Goal: Transaction & Acquisition: Purchase product/service

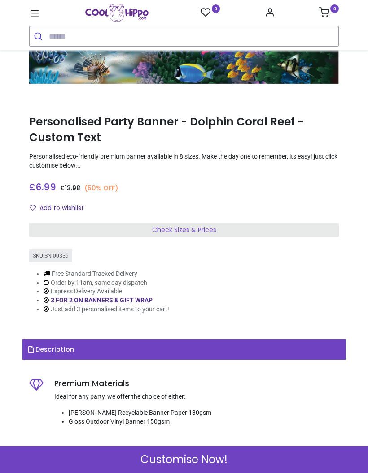
scroll to position [87, 0]
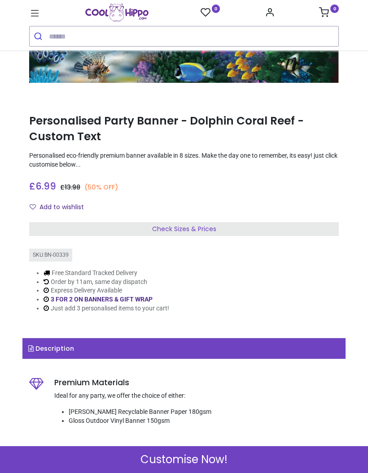
click at [259, 233] on div "Check Sizes & Prices" at bounding box center [183, 229] width 309 height 14
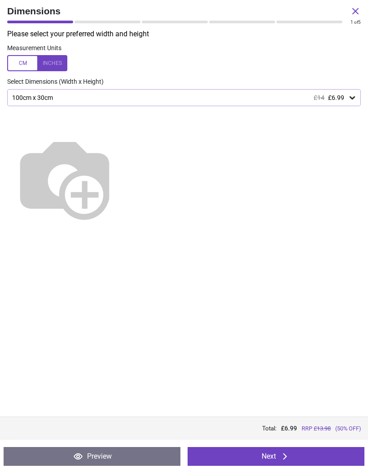
click at [347, 102] on div "100cm x 30cm £14 £6.99" at bounding box center [183, 97] width 353 height 17
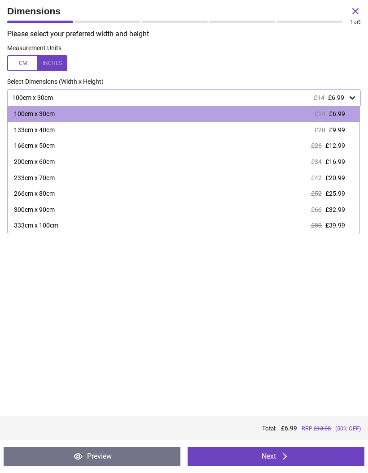
click at [350, 102] on div "100cm x 30cm £14 £6.99" at bounding box center [183, 97] width 353 height 17
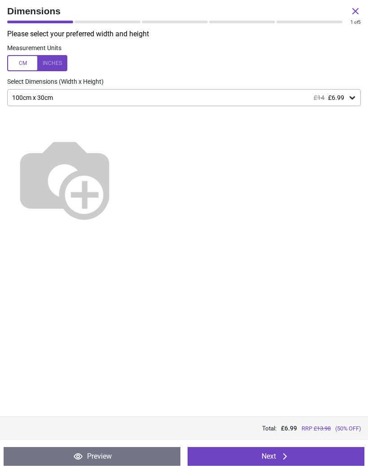
click at [296, 364] on div "Please select your preferred width and height Measurement Units Select Dimensio…" at bounding box center [184, 223] width 368 height 388
click at [298, 458] on button "Next" at bounding box center [275, 456] width 177 height 19
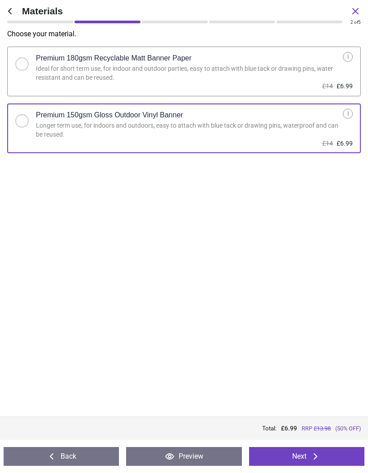
click at [320, 452] on icon at bounding box center [315, 456] width 11 height 11
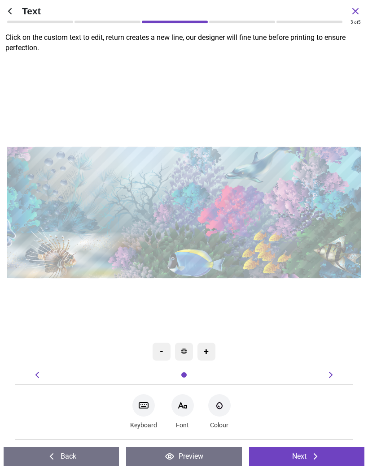
click at [187, 214] on textarea at bounding box center [184, 210] width 344 height 53
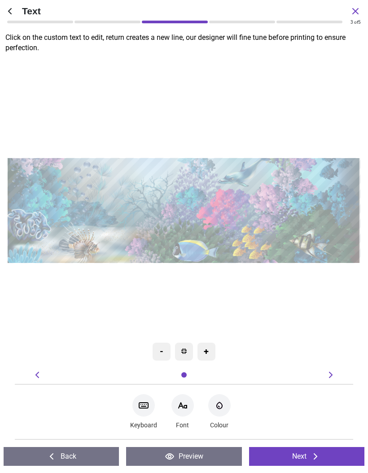
type textarea "**********"
click at [183, 408] on icon at bounding box center [182, 405] width 8 height 5
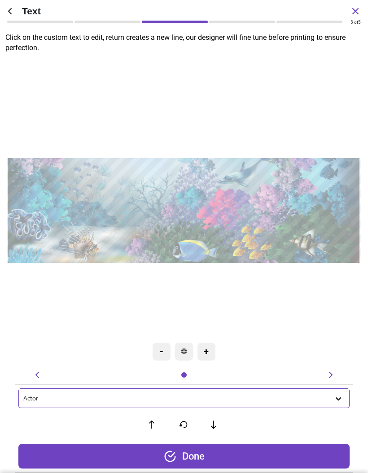
click at [335, 400] on icon at bounding box center [337, 398] width 9 height 9
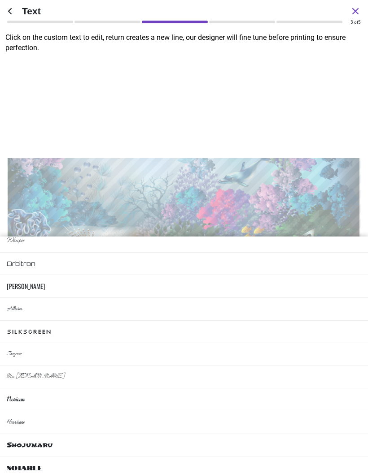
scroll to position [438, 0]
click at [288, 434] on li "Shojumaru" at bounding box center [184, 445] width 368 height 23
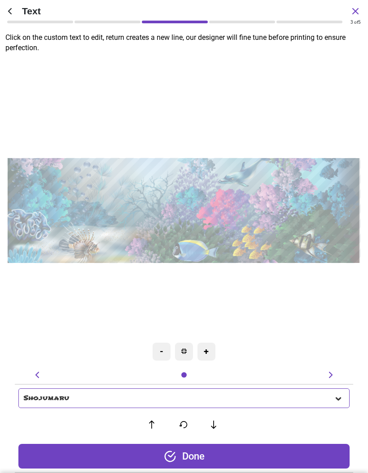
click at [338, 396] on icon at bounding box center [337, 398] width 9 height 9
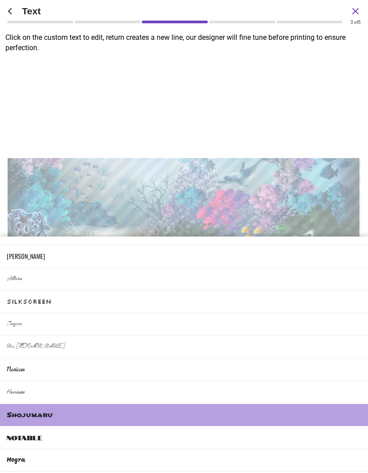
scroll to position [468, 0]
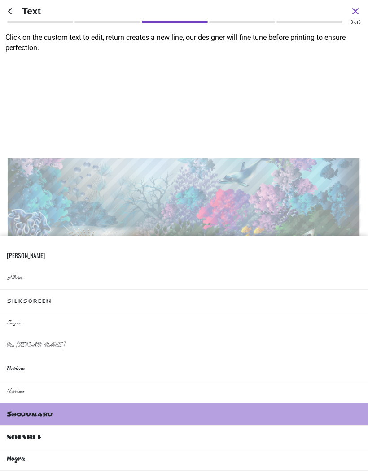
click at [293, 426] on li "Notable" at bounding box center [184, 437] width 368 height 23
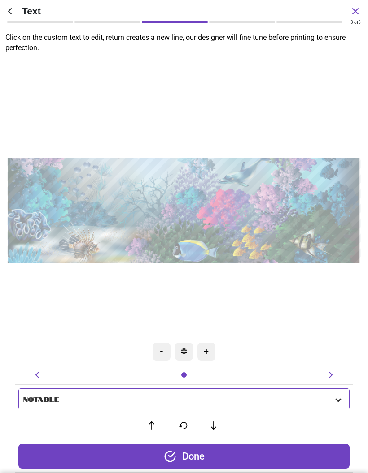
click at [336, 396] on icon at bounding box center [337, 400] width 9 height 9
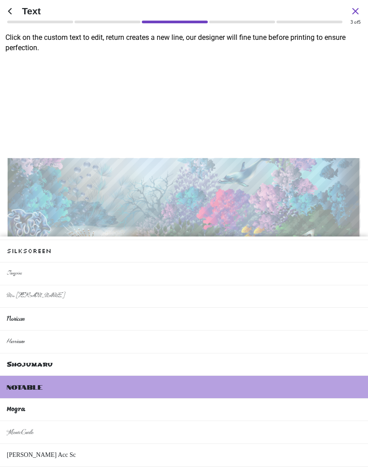
scroll to position [518, 0]
click at [298, 399] on li "Mogra" at bounding box center [184, 410] width 368 height 23
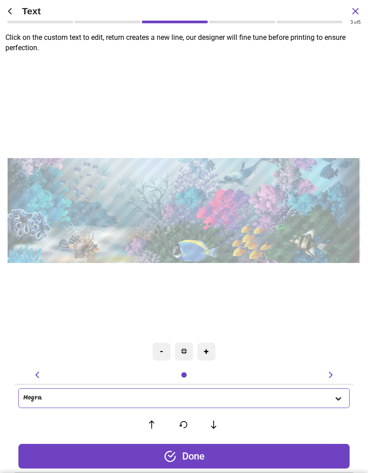
click at [333, 399] on div "Mogra" at bounding box center [178, 399] width 310 height 8
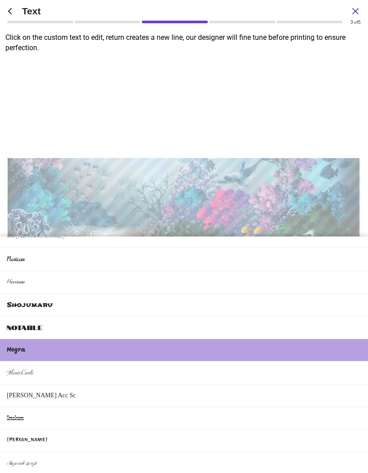
scroll to position [580, 0]
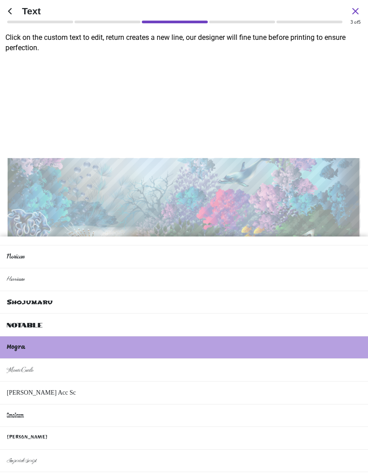
click at [285, 427] on li "Ravi Prakash" at bounding box center [184, 438] width 368 height 23
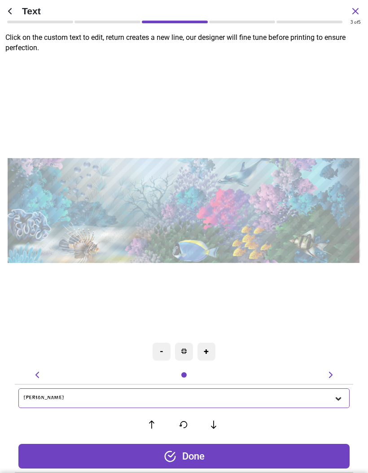
click at [338, 399] on icon at bounding box center [337, 399] width 5 height 3
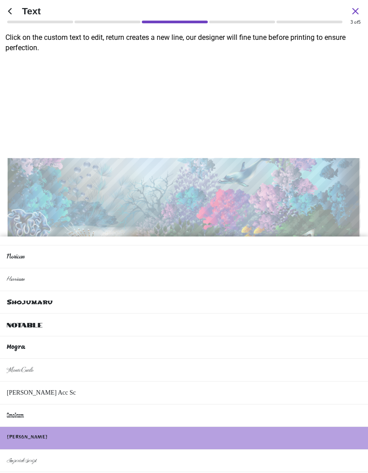
click at [289, 405] on li "Smokum" at bounding box center [184, 416] width 368 height 23
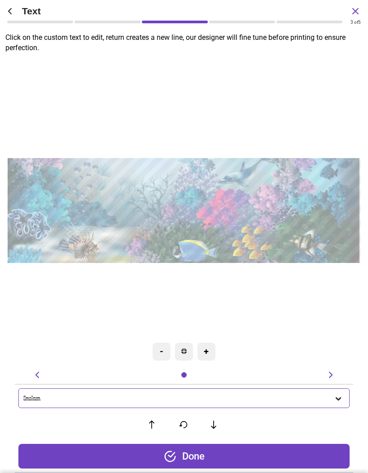
click at [339, 398] on icon at bounding box center [337, 399] width 5 height 3
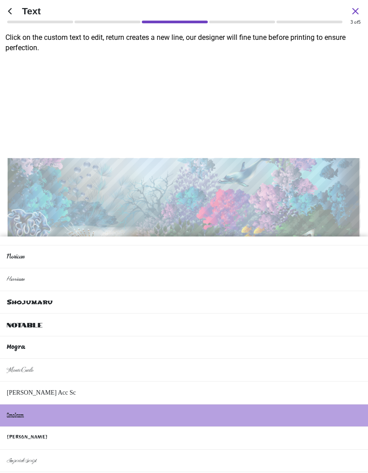
click at [307, 405] on li "Smokum" at bounding box center [184, 416] width 368 height 23
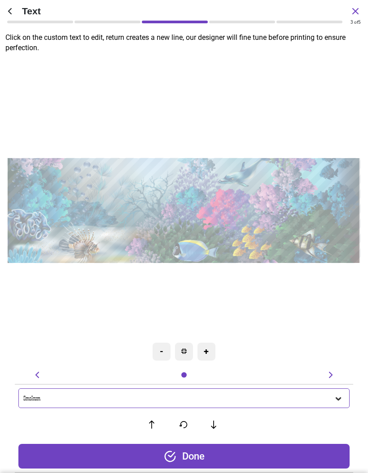
click at [336, 402] on icon at bounding box center [337, 398] width 9 height 9
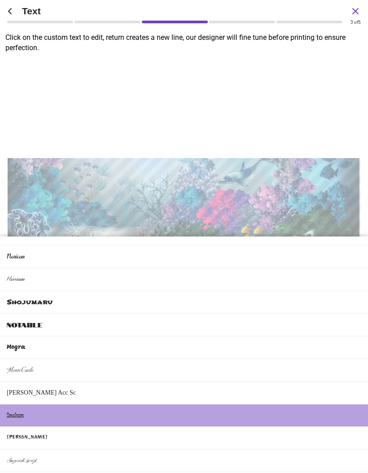
click at [317, 382] on li "Bruno Acc Sc" at bounding box center [184, 393] width 368 height 23
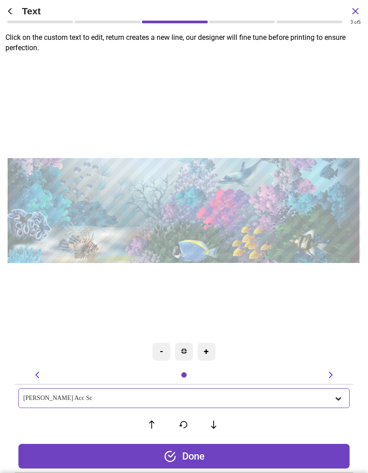
click at [341, 395] on icon at bounding box center [337, 398] width 9 height 9
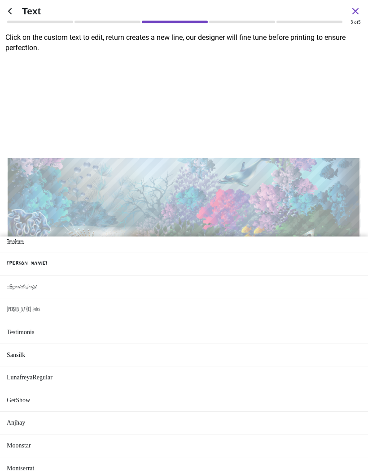
scroll to position [754, 0]
click at [303, 390] on li "GetShow" at bounding box center [184, 401] width 368 height 23
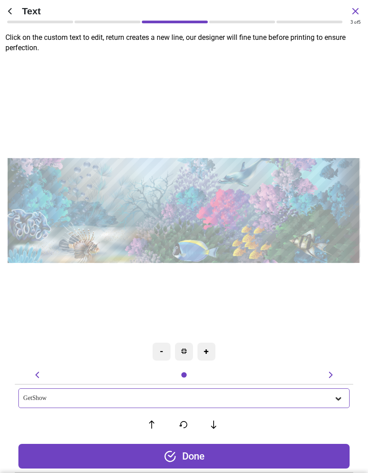
click at [337, 397] on icon at bounding box center [337, 398] width 9 height 9
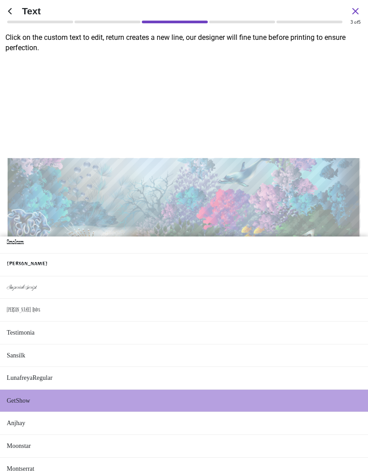
click at [289, 412] on li "Anjhay" at bounding box center [184, 423] width 368 height 23
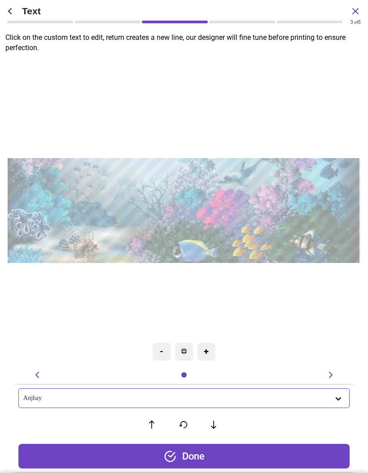
click at [337, 406] on div "Anjhay" at bounding box center [183, 399] width 331 height 20
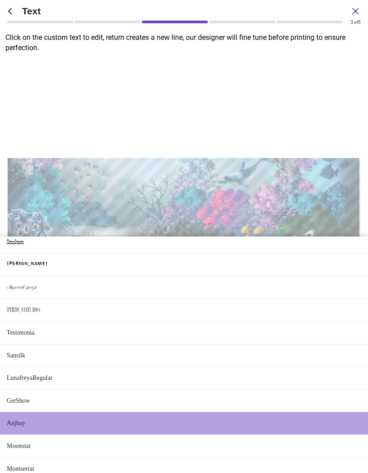
click at [286, 458] on li "Montserrat" at bounding box center [184, 469] width 368 height 23
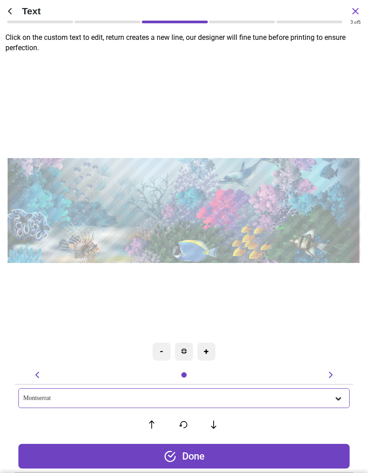
click at [336, 403] on div "Montserrat" at bounding box center [183, 399] width 331 height 20
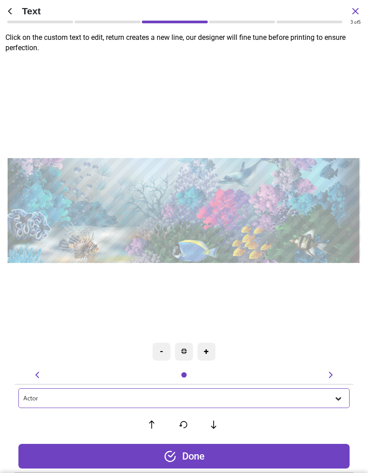
click at [335, 398] on icon at bounding box center [337, 398] width 9 height 9
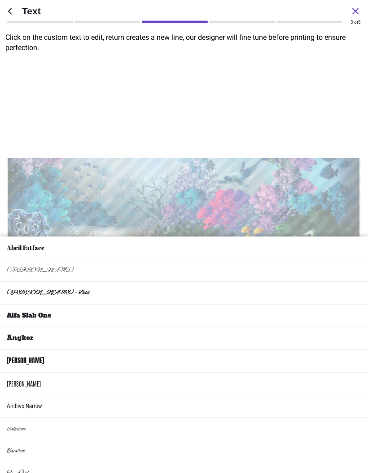
scroll to position [0, 0]
click at [325, 237] on li "Abril Fatface" at bounding box center [184, 248] width 368 height 23
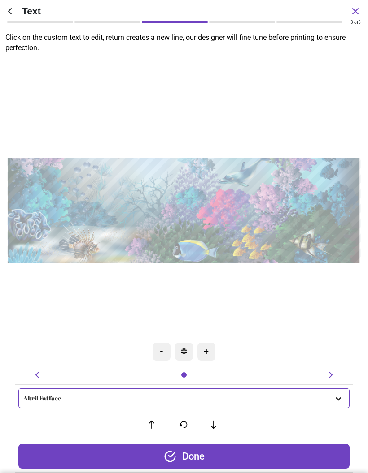
click at [338, 402] on icon at bounding box center [337, 398] width 9 height 9
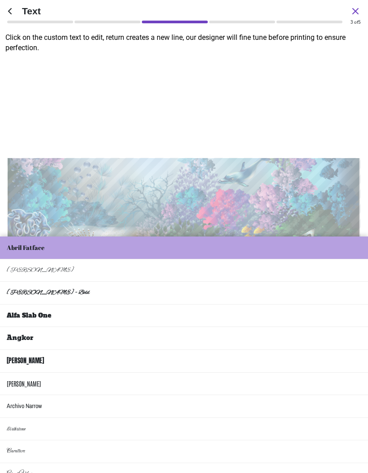
click at [309, 306] on li "Alfa Slab One" at bounding box center [184, 316] width 368 height 23
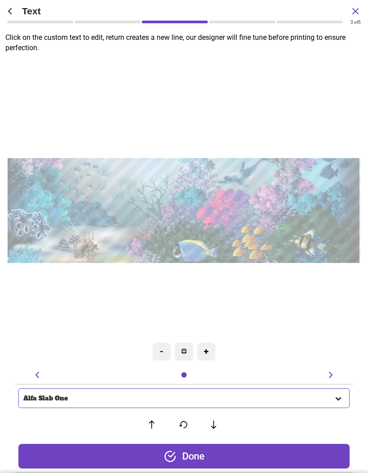
click at [337, 394] on div at bounding box center [338, 399] width 11 height 10
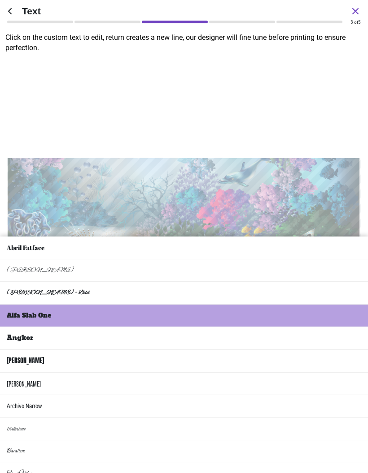
click at [311, 351] on li "Anton" at bounding box center [184, 361] width 368 height 23
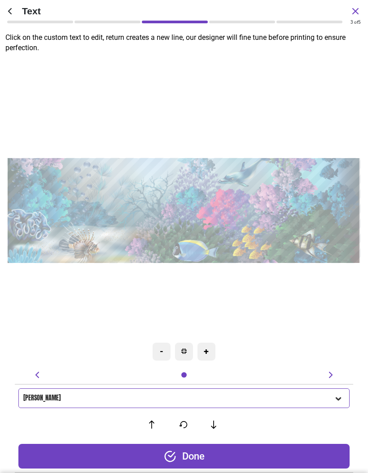
click at [337, 397] on icon at bounding box center [337, 398] width 9 height 9
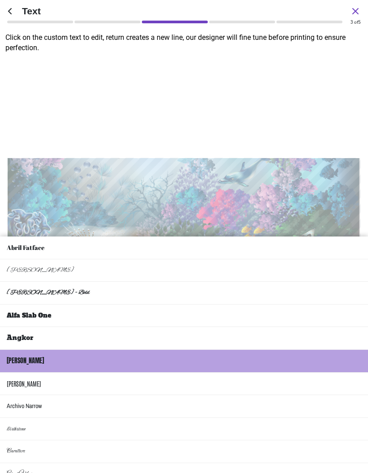
click at [326, 395] on li "Archivo Narrow" at bounding box center [184, 406] width 368 height 23
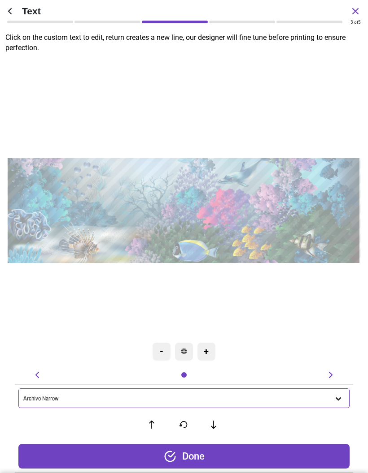
click at [338, 402] on icon at bounding box center [337, 398] width 9 height 9
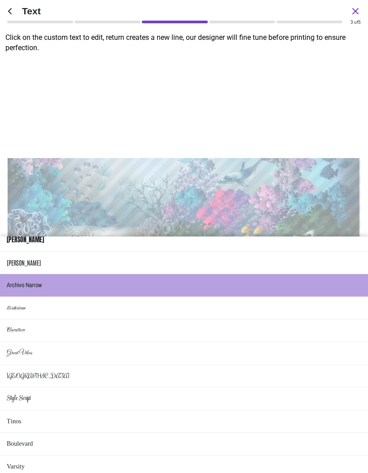
scroll to position [121, 0]
click at [324, 365] on li "Rochester" at bounding box center [184, 376] width 368 height 23
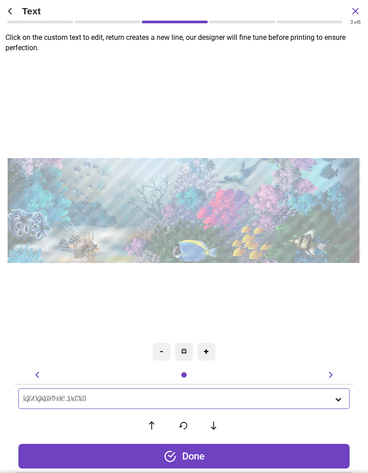
click at [336, 402] on icon at bounding box center [337, 399] width 9 height 9
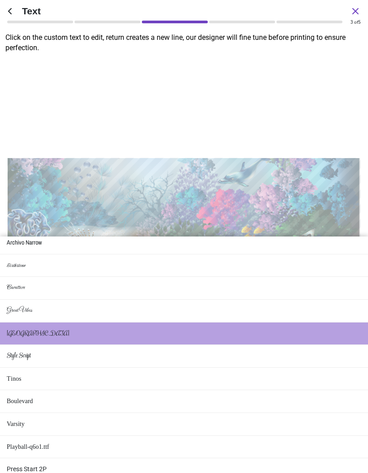
scroll to position [164, 0]
click at [324, 368] on li "Tinos" at bounding box center [184, 379] width 368 height 23
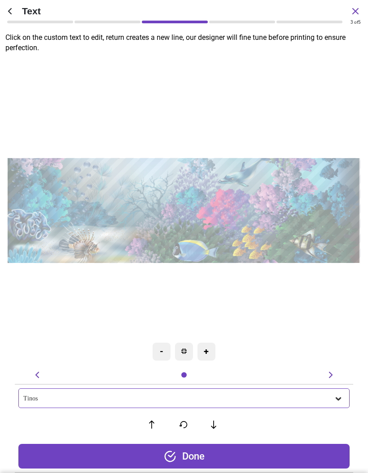
click at [339, 403] on div "Tinos" at bounding box center [183, 399] width 331 height 20
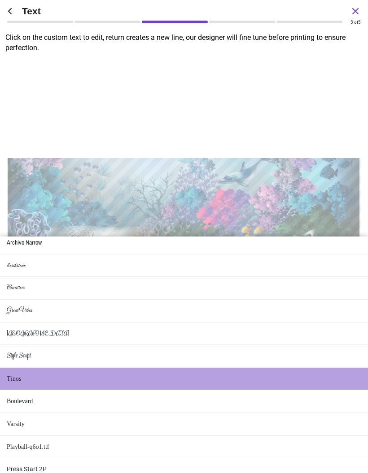
click at [316, 390] on li "Boulevard" at bounding box center [184, 401] width 368 height 23
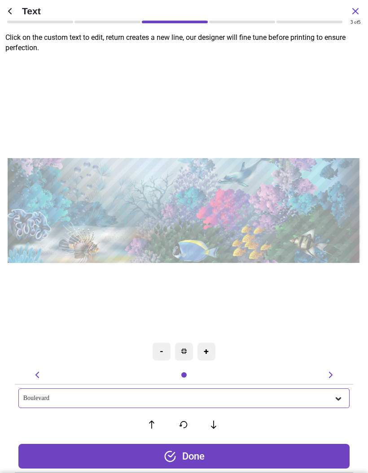
click at [337, 399] on icon at bounding box center [337, 399] width 5 height 3
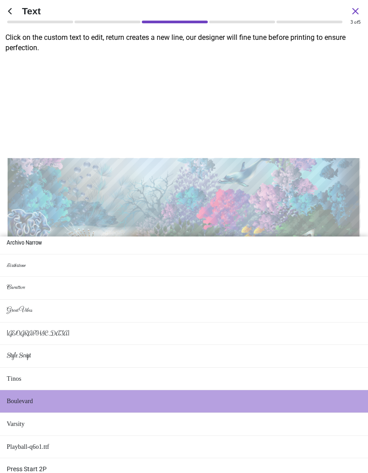
click at [318, 413] on li "Varsity" at bounding box center [184, 424] width 368 height 23
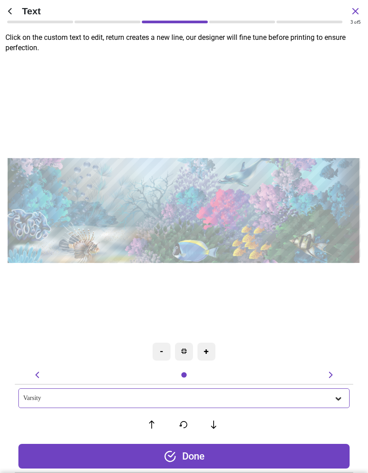
click at [336, 403] on icon at bounding box center [337, 398] width 9 height 9
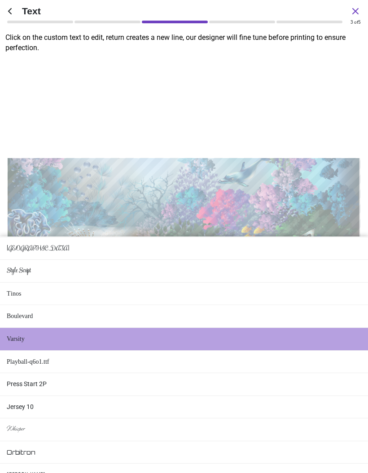
scroll to position [249, 0]
click at [316, 373] on li "Press Start 2P" at bounding box center [184, 384] width 368 height 23
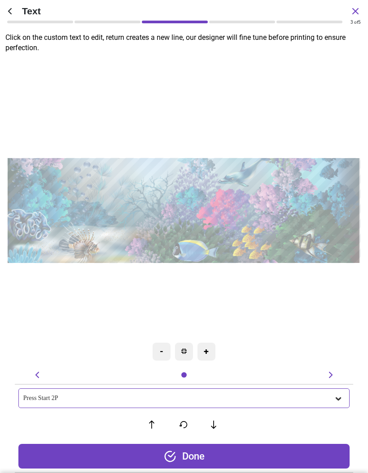
click at [335, 400] on icon at bounding box center [337, 398] width 9 height 9
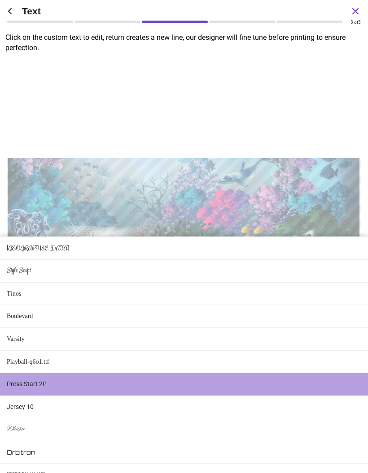
click at [318, 419] on li "Whisper" at bounding box center [184, 430] width 368 height 23
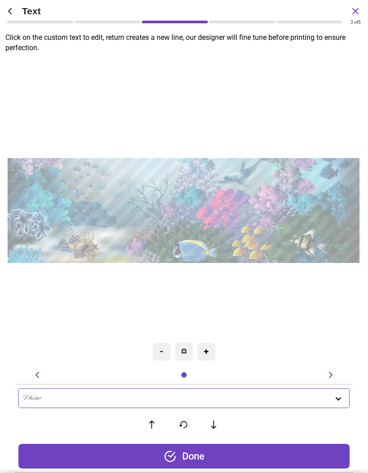
click at [339, 398] on icon at bounding box center [337, 399] width 5 height 3
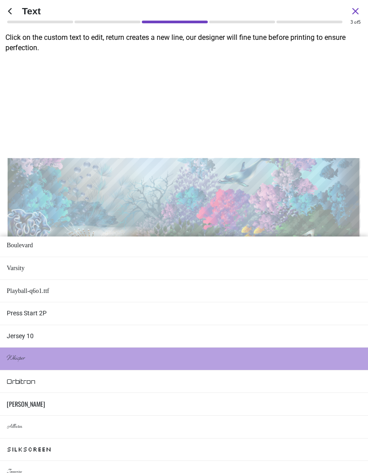
scroll to position [320, 0]
click at [317, 371] on li "Orbitron" at bounding box center [184, 382] width 368 height 23
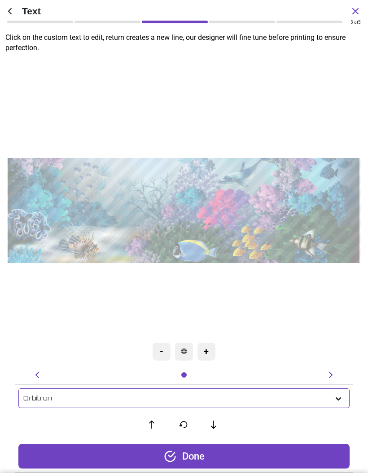
click at [337, 400] on icon at bounding box center [337, 398] width 9 height 9
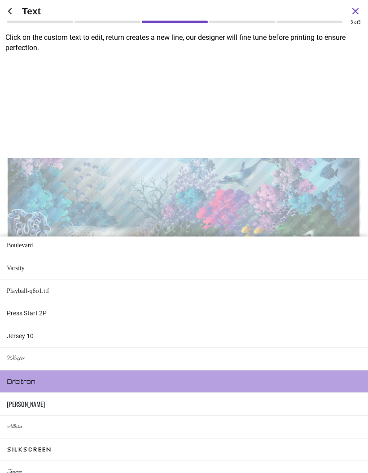
click at [325, 416] on li "Allura" at bounding box center [184, 427] width 368 height 23
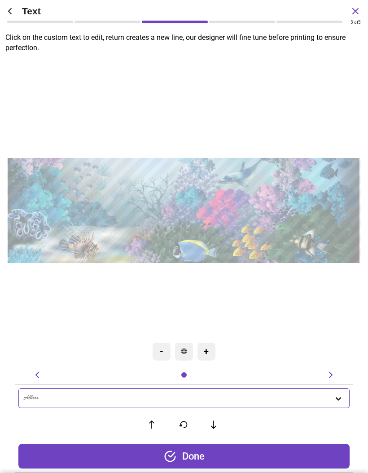
click at [339, 401] on icon at bounding box center [337, 398] width 9 height 9
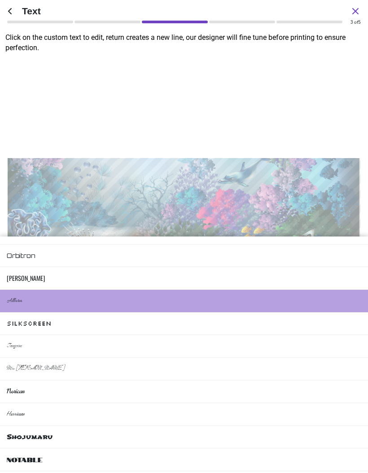
scroll to position [446, 0]
click at [334, 381] on li "Norican" at bounding box center [184, 392] width 368 height 23
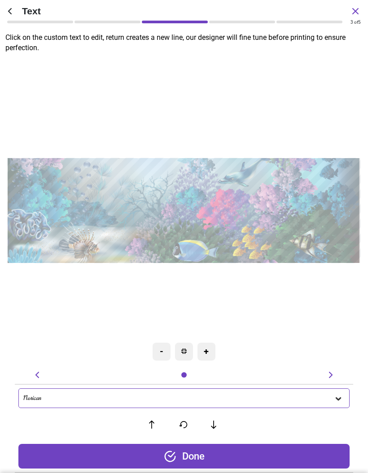
click at [333, 402] on icon at bounding box center [337, 398] width 9 height 9
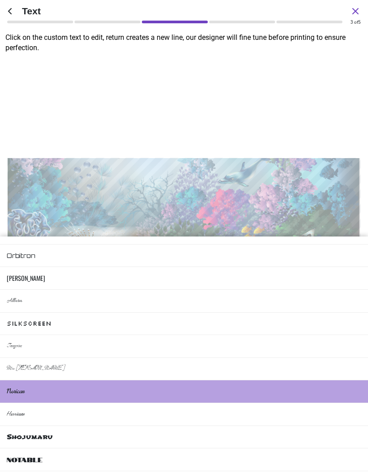
click at [316, 426] on li "Shojumaru" at bounding box center [184, 437] width 368 height 23
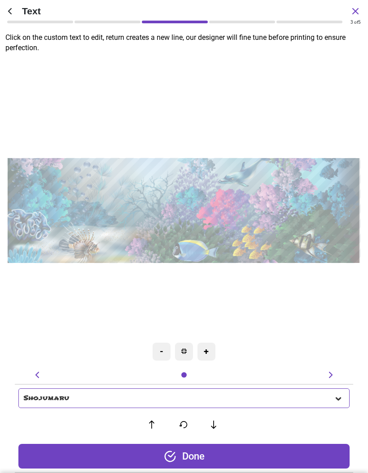
click at [332, 400] on div "Shojumaru" at bounding box center [178, 399] width 310 height 8
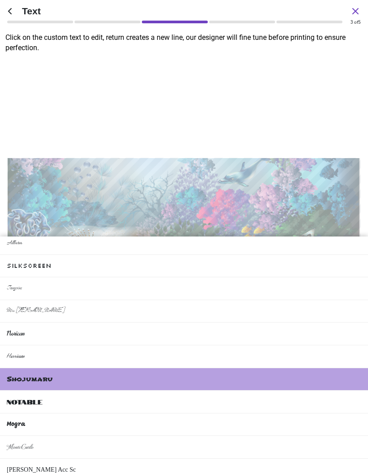
scroll to position [503, 0]
click at [321, 391] on li "Notable" at bounding box center [184, 402] width 368 height 23
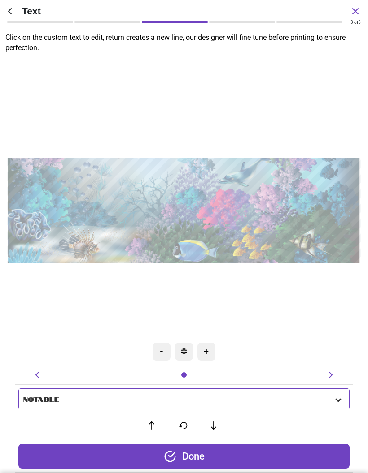
click at [337, 396] on icon at bounding box center [337, 400] width 9 height 9
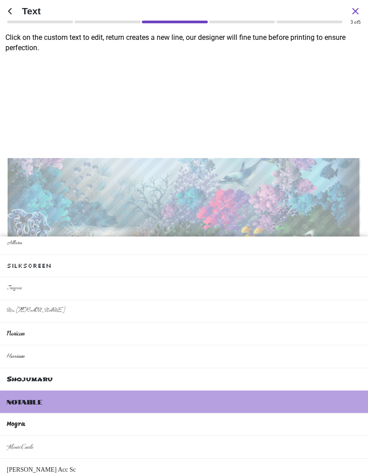
click at [318, 368] on li "Shojumaru" at bounding box center [184, 379] width 368 height 23
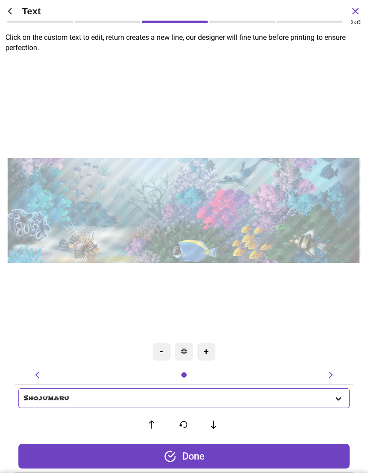
click at [336, 398] on icon at bounding box center [337, 399] width 5 height 3
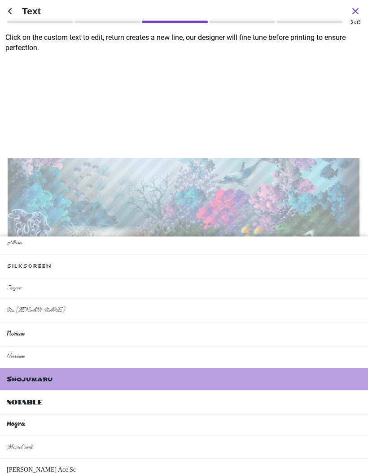
click at [313, 414] on li "Mogra" at bounding box center [184, 425] width 368 height 23
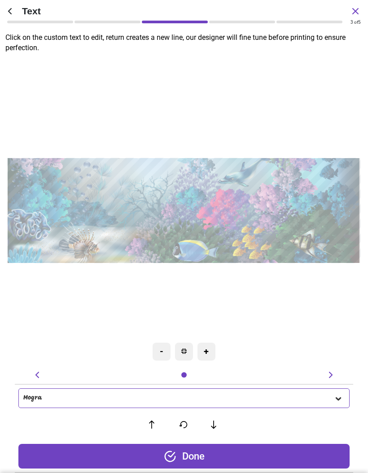
click at [333, 407] on div "Mogra" at bounding box center [183, 399] width 331 height 20
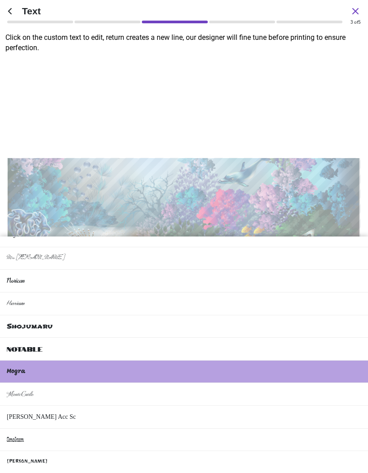
scroll to position [556, 0]
click at [318, 406] on li "Bruno Acc Sc" at bounding box center [184, 417] width 368 height 23
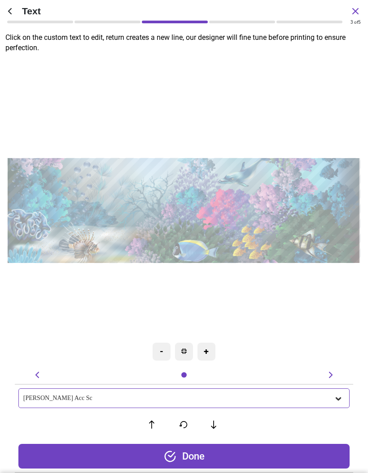
click at [336, 403] on div "Bruno Acc Sc" at bounding box center [183, 399] width 331 height 20
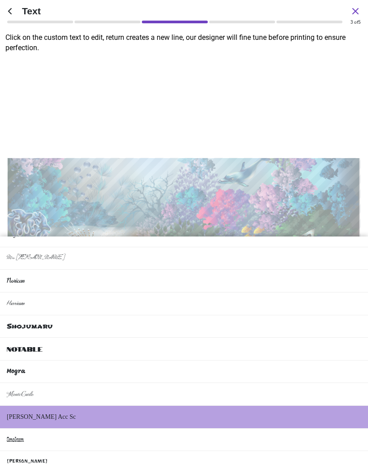
click at [321, 429] on li "Smokum" at bounding box center [184, 440] width 368 height 23
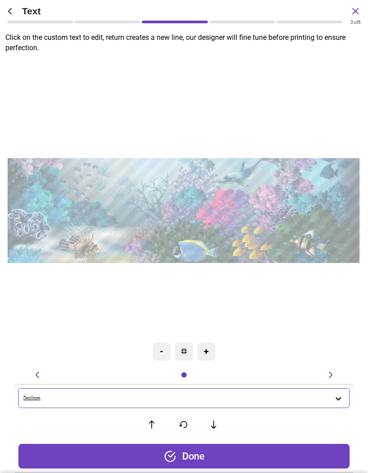
click at [337, 398] on icon at bounding box center [337, 398] width 9 height 9
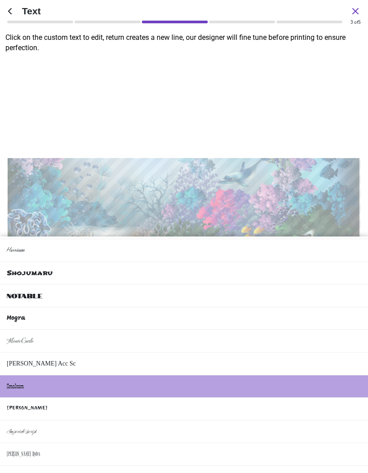
scroll to position [610, 0]
click at [326, 398] on li "Ravi Prakash" at bounding box center [184, 409] width 368 height 23
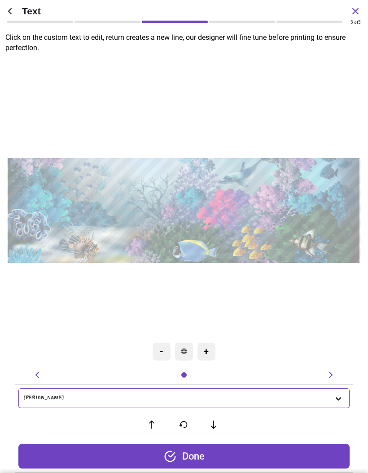
click at [337, 399] on icon at bounding box center [337, 399] width 5 height 3
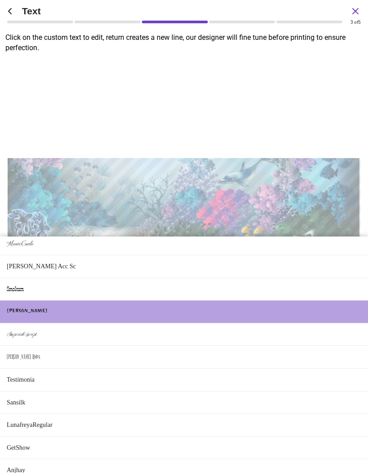
scroll to position [707, 0]
click at [320, 437] on li "GetShow" at bounding box center [184, 448] width 368 height 23
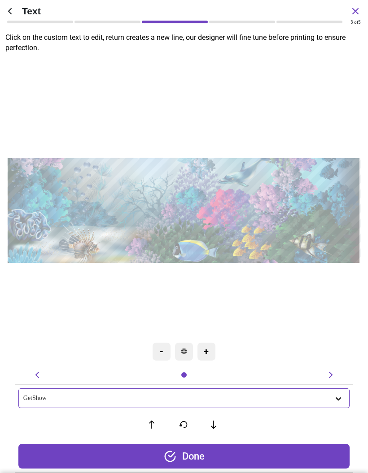
click at [341, 402] on icon at bounding box center [337, 398] width 9 height 9
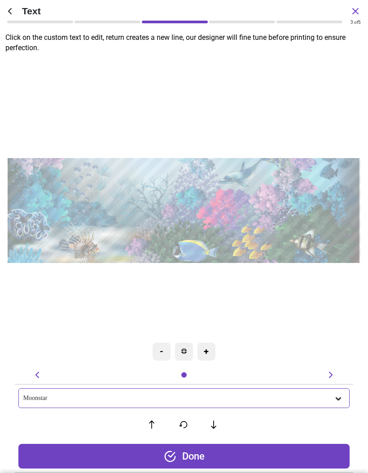
click at [339, 398] on icon at bounding box center [337, 399] width 5 height 3
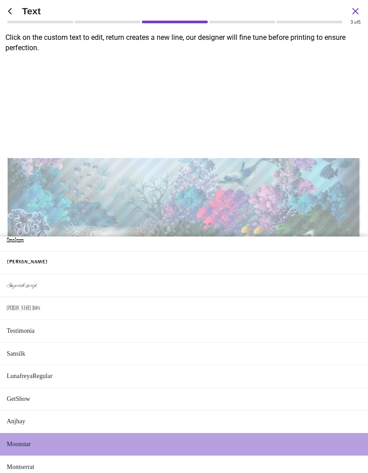
scroll to position [754, 0]
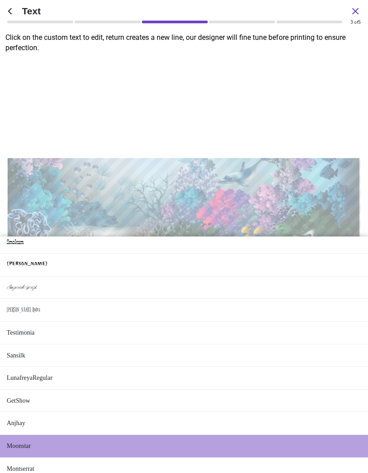
click at [320, 458] on li "Montserrat" at bounding box center [184, 469] width 368 height 23
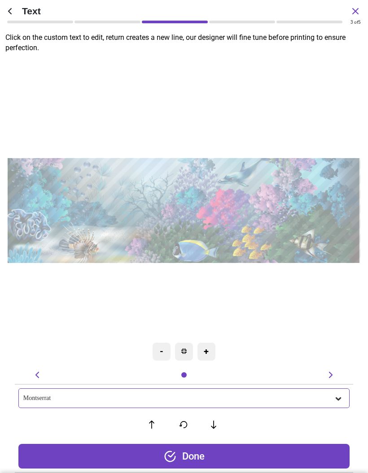
click at [332, 404] on div "Montserrat" at bounding box center [183, 399] width 331 height 20
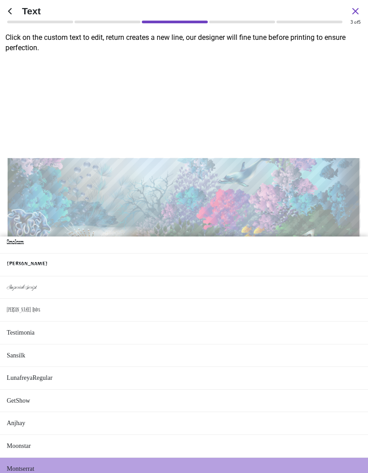
click at [324, 412] on li "Anjhay" at bounding box center [184, 423] width 368 height 23
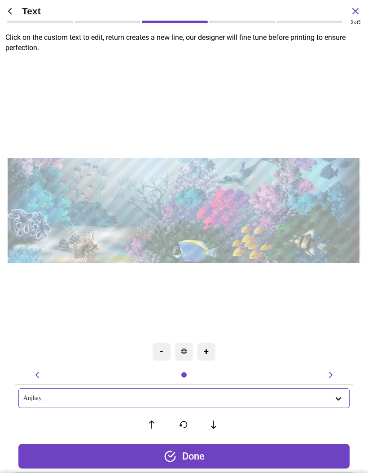
click at [336, 402] on icon at bounding box center [337, 398] width 9 height 9
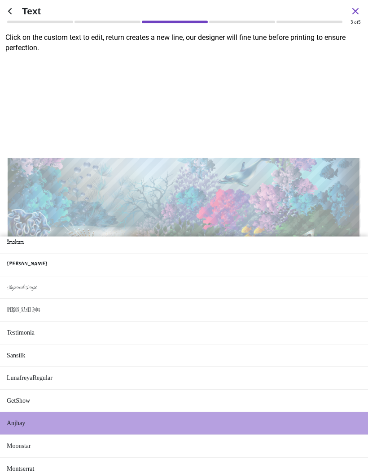
click at [321, 390] on li "GetShow" at bounding box center [184, 401] width 368 height 23
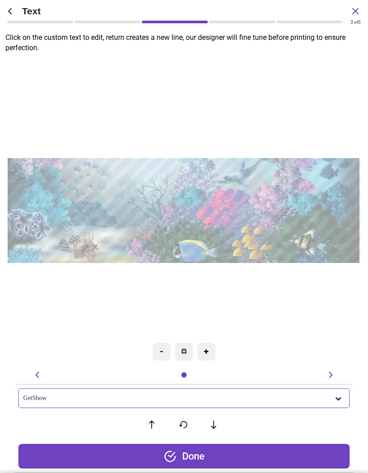
click at [337, 401] on icon at bounding box center [337, 398] width 9 height 9
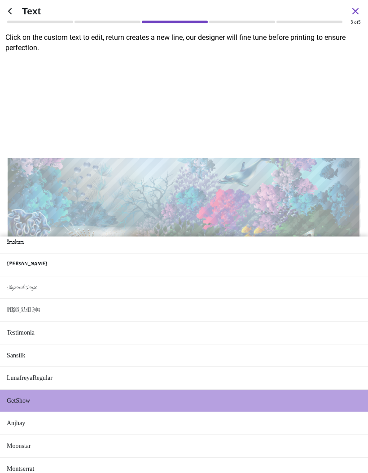
click at [318, 367] on li "LunafreyaRegular" at bounding box center [184, 378] width 368 height 23
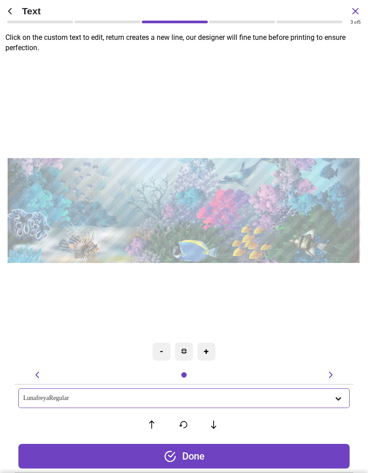
click at [336, 399] on icon at bounding box center [337, 398] width 9 height 9
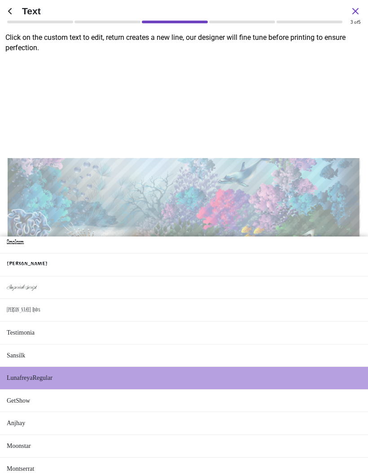
click at [324, 345] on li "Sansilk" at bounding box center [184, 356] width 368 height 23
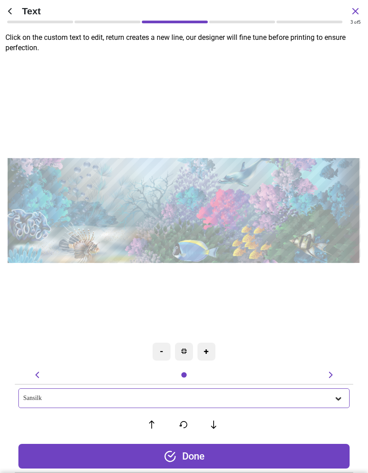
click at [336, 404] on div "Sansilk" at bounding box center [183, 399] width 331 height 20
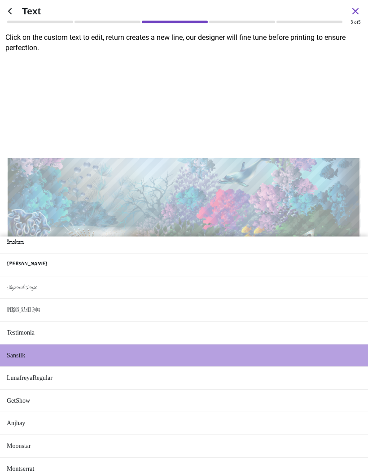
click at [325, 435] on li "Moonstar" at bounding box center [184, 446] width 368 height 23
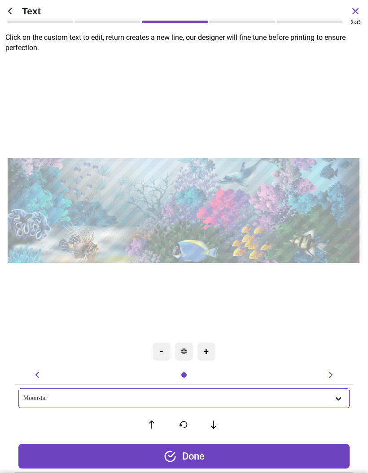
click at [334, 403] on div "Moonstar" at bounding box center [183, 399] width 331 height 20
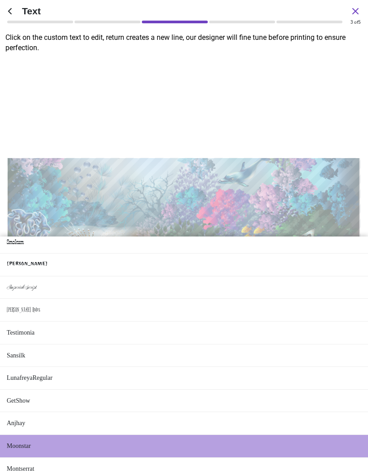
click at [320, 412] on li "Anjhay" at bounding box center [184, 423] width 368 height 23
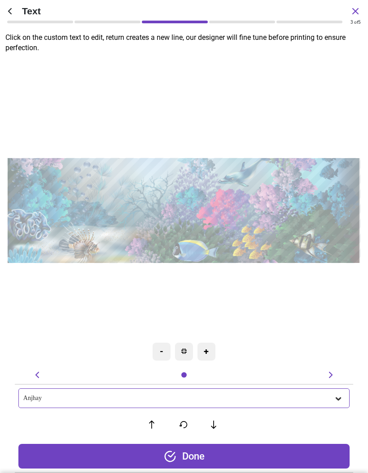
click at [334, 399] on icon at bounding box center [337, 398] width 9 height 9
click at [314, 465] on div "Done" at bounding box center [183, 456] width 331 height 25
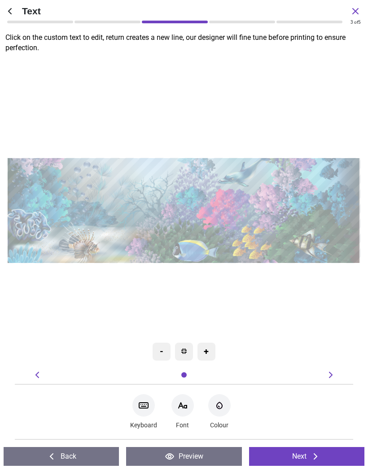
click at [316, 457] on icon at bounding box center [315, 457] width 4 height 6
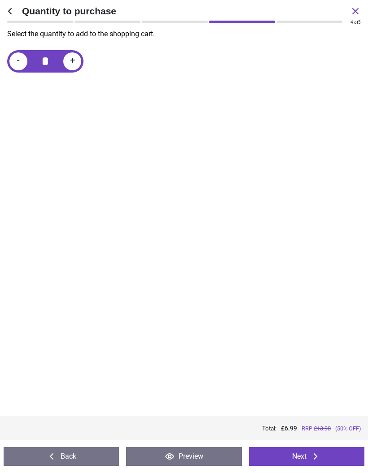
click at [320, 459] on icon at bounding box center [315, 456] width 11 height 11
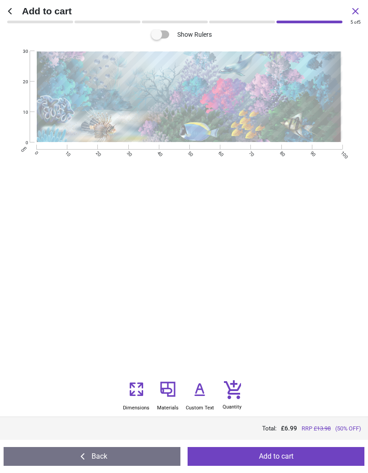
scroll to position [87, 0]
click at [316, 456] on button "Add to cart" at bounding box center [275, 456] width 177 height 19
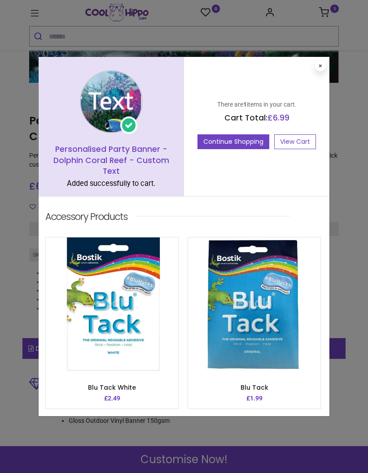
click at [301, 144] on link "View Cart" at bounding box center [295, 141] width 42 height 15
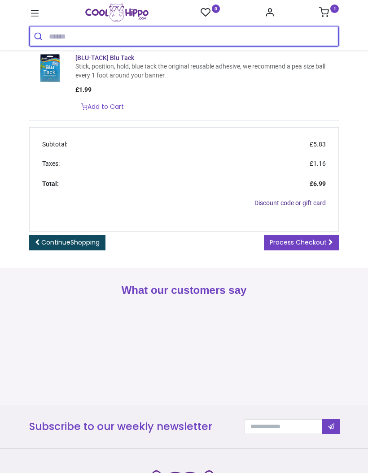
scroll to position [231, 0]
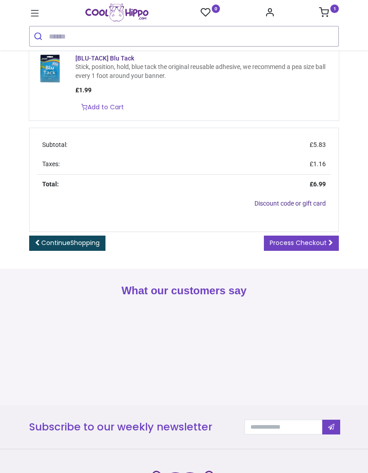
click at [365, 231] on div "Review Order Address Confirm Order Price" at bounding box center [184, 44] width 368 height 450
click at [325, 247] on span "Process Checkout" at bounding box center [297, 242] width 57 height 9
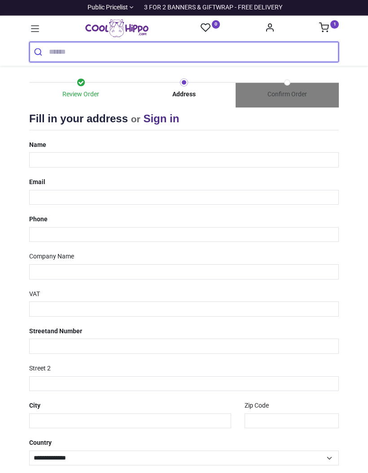
select select "***"
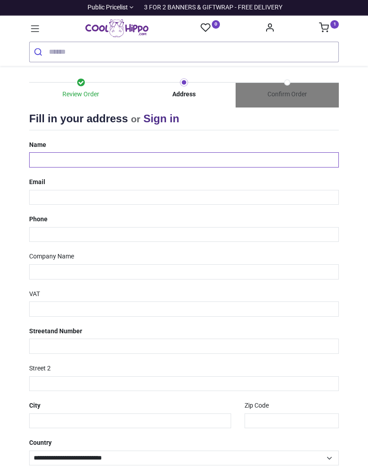
click at [260, 152] on input "text" at bounding box center [183, 159] width 309 height 15
type input "**********"
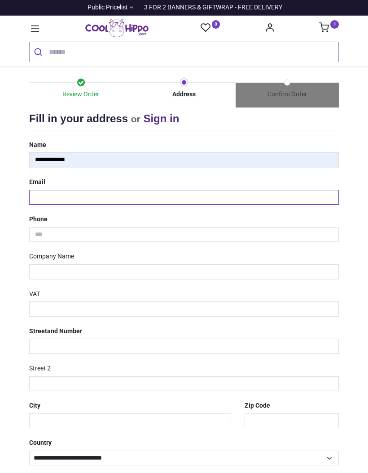
type input "**********"
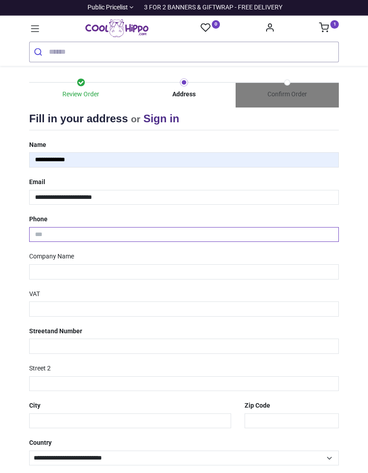
type input "**********"
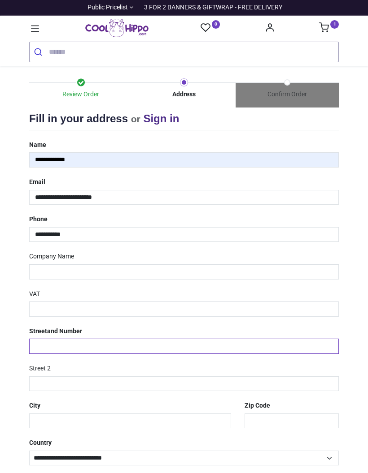
type input "**********"
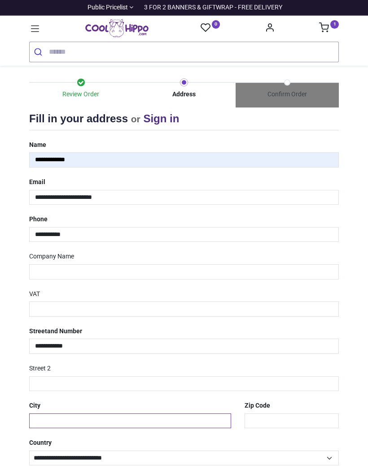
type input "**********"
type input "********"
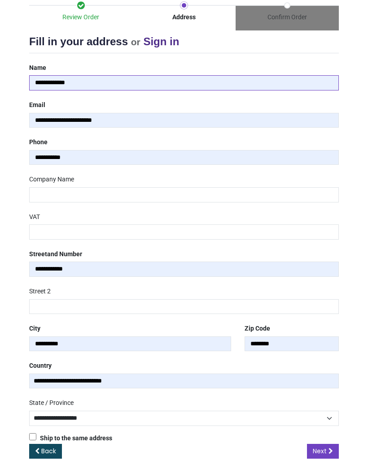
scroll to position [77, 0]
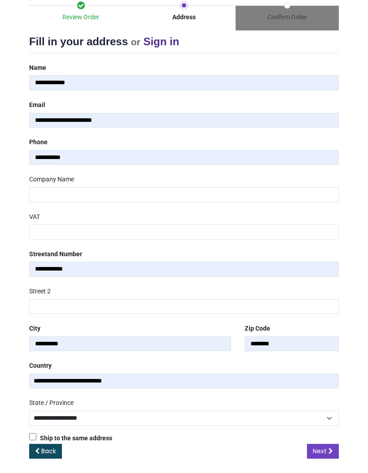
click at [326, 413] on select "**********" at bounding box center [183, 418] width 309 height 15
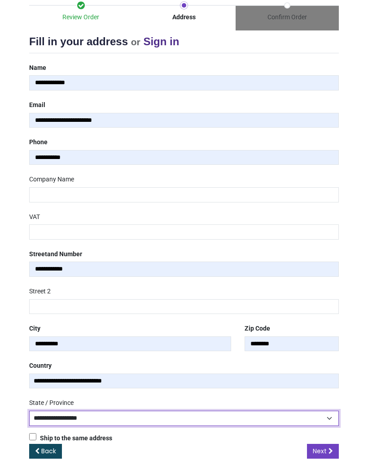
select select "***"
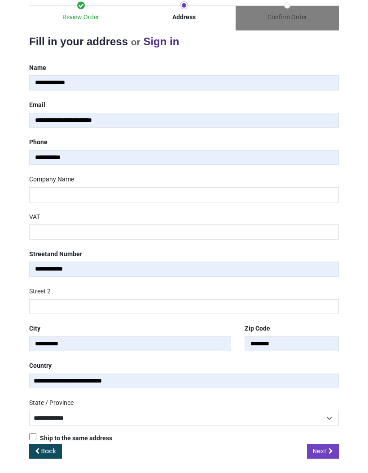
click at [331, 448] on icon at bounding box center [330, 451] width 4 height 6
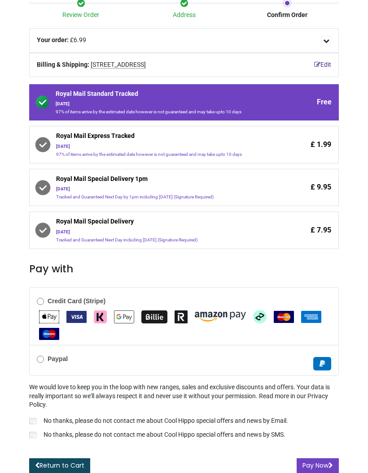
scroll to position [79, 0]
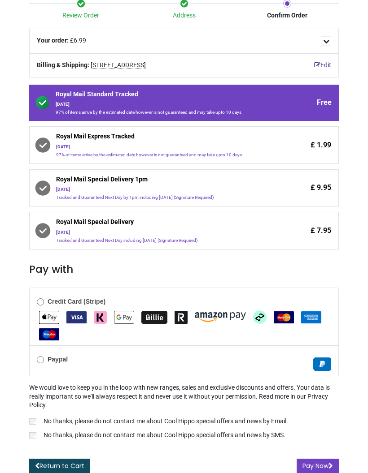
click at [327, 467] on button "Pay Now" at bounding box center [317, 466] width 42 height 15
